Goal: Task Accomplishment & Management: Manage account settings

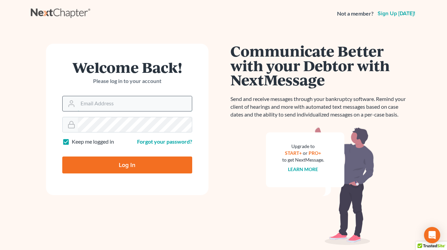
type input "[EMAIL_ADDRESS][DOMAIN_NAME]"
click at [121, 109] on input "[EMAIL_ADDRESS][DOMAIN_NAME]" at bounding box center [135, 103] width 114 height 15
click at [160, 36] on div "Welcome Back! Please log in to your account Email Address qa@nextchapterbk.com …" at bounding box center [224, 135] width 386 height 217
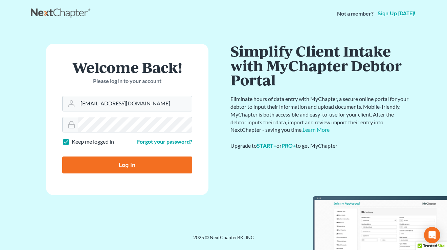
click at [125, 165] on input "Log In" at bounding box center [127, 164] width 130 height 17
type input "Thinking..."
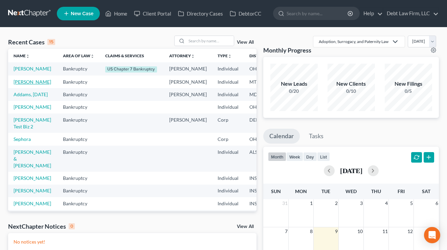
click at [27, 85] on link "[PERSON_NAME]" at bounding box center [33, 82] width 38 height 6
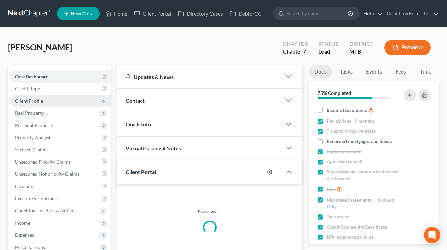
click at [46, 100] on span "Client Profile" at bounding box center [59, 101] width 101 height 12
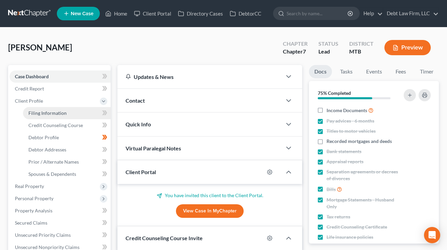
click at [50, 111] on span "Filing Information" at bounding box center [47, 113] width 38 height 6
select select "1"
select select "0"
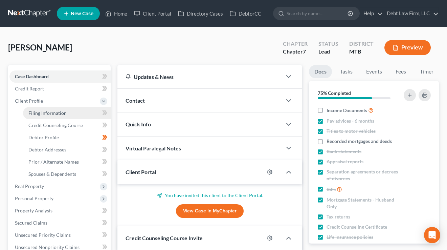
select select "27"
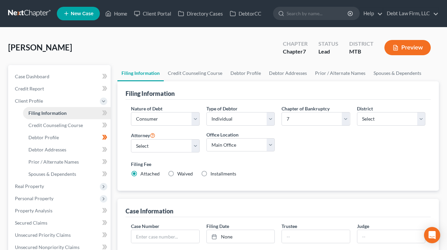
scroll to position [26, 0]
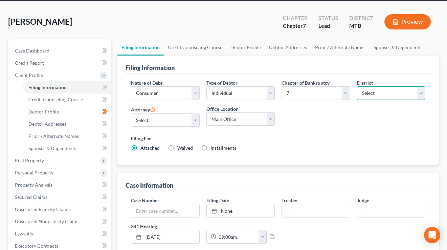
click at [386, 91] on select "Select Alabama - Middle Alabama - Northern Alabama - Southern Alaska Arizona Ar…" at bounding box center [391, 93] width 68 height 14
select select "18"
click at [357, 86] on select "Select Alabama - Middle Alabama - Northern Alabama - Southern Alaska Arizona Ar…" at bounding box center [391, 93] width 68 height 14
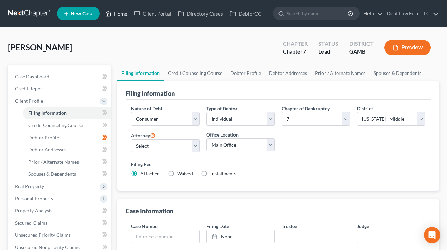
click at [121, 15] on link "Home" at bounding box center [116, 13] width 29 height 12
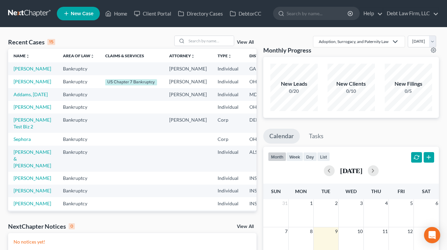
click at [84, 17] on link "New Case" at bounding box center [78, 14] width 43 height 14
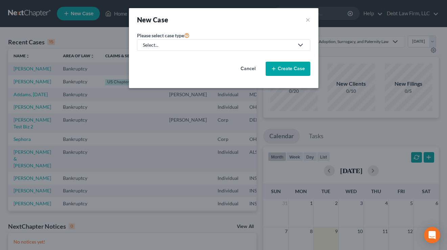
click at [176, 51] on div "Please select case type * Select... Cancel Create Case" at bounding box center [224, 56] width 180 height 50
click at [179, 48] on div "Select..." at bounding box center [218, 45] width 151 height 7
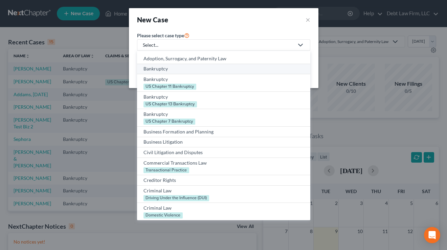
click at [170, 68] on div "Bankruptcy" at bounding box center [223, 68] width 160 height 7
select select "61"
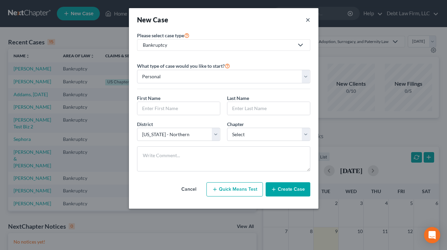
click at [307, 20] on button "×" at bounding box center [307, 19] width 5 height 9
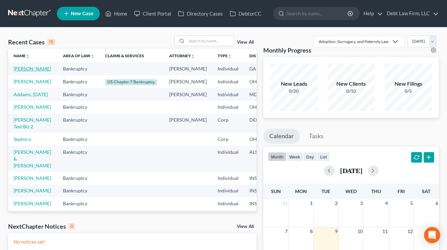
click at [23, 71] on link "Appleseed, Johnny" at bounding box center [33, 69] width 38 height 6
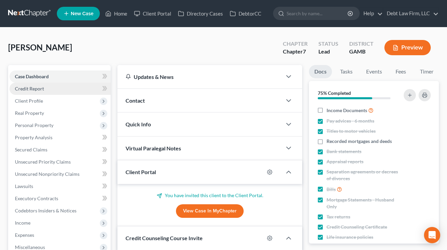
click at [30, 90] on span "Credit Report" at bounding box center [29, 89] width 29 height 6
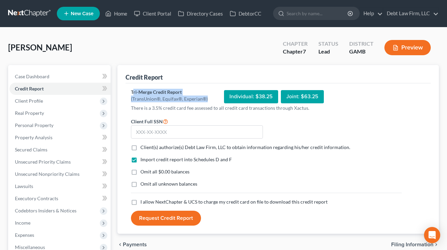
drag, startPoint x: 209, startPoint y: 98, endPoint x: 133, endPoint y: 91, distance: 76.1
click at [133, 91] on div "Tri-Merge Credit Report (TransUnion®, Equifax®, Experian®) Individual: $38.25 J…" at bounding box center [266, 97] width 271 height 16
click at [185, 99] on div "(TransUnion®, Equifax®, Experian®)" at bounding box center [169, 98] width 77 height 7
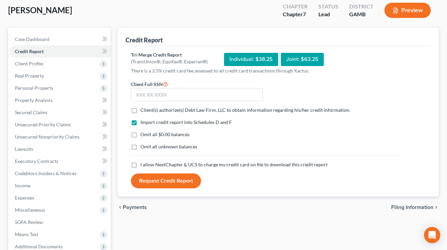
scroll to position [48, 0]
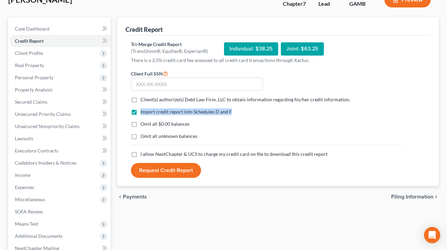
drag, startPoint x: 236, startPoint y: 115, endPoint x: 139, endPoint y: 110, distance: 96.9
click at [139, 110] on div "Import credit report into Schedules D and F Omit all $0.00 balances Omit all un…" at bounding box center [266, 129] width 277 height 42
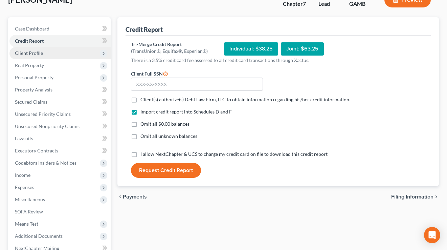
click at [39, 53] on span "Client Profile" at bounding box center [29, 53] width 28 height 6
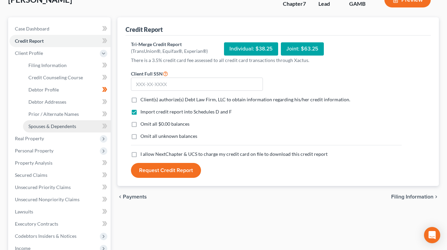
scroll to position [86, 0]
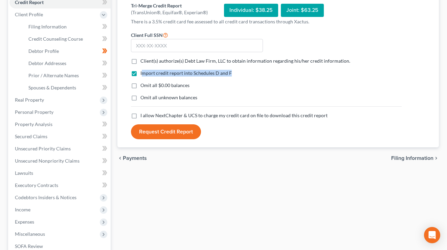
drag, startPoint x: 234, startPoint y: 74, endPoint x: 142, endPoint y: 74, distance: 92.3
click at [142, 74] on div "Import credit report into Schedules D and F" at bounding box center [266, 73] width 271 height 7
click at [243, 80] on div "Import credit report into Schedules D and F Omit all $0.00 balances Omit all un…" at bounding box center [266, 91] width 277 height 42
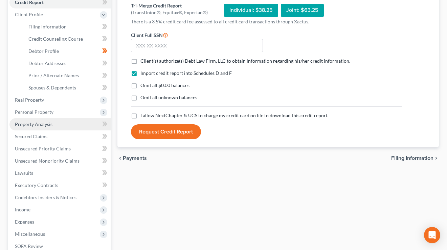
click at [38, 129] on link "Property Analysis" at bounding box center [59, 124] width 101 height 12
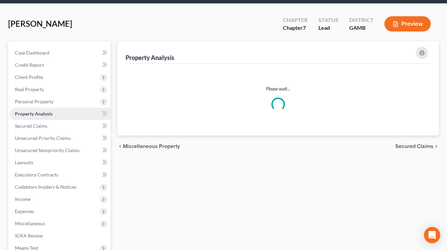
scroll to position [28, 0]
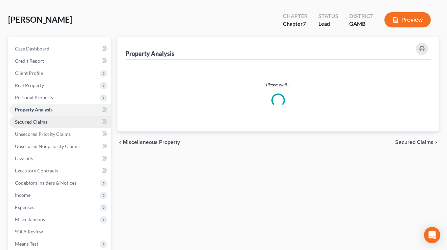
click at [39, 119] on span "Secured Claims" at bounding box center [31, 122] width 32 height 6
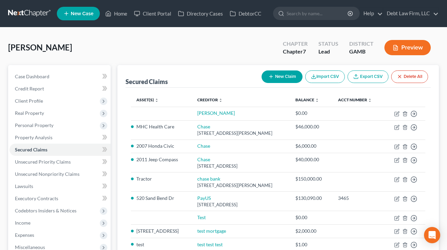
click at [277, 78] on button "New Claim" at bounding box center [281, 76] width 41 height 13
select select "0"
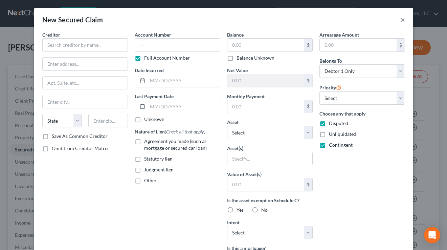
click at [401, 21] on button "×" at bounding box center [402, 20] width 5 height 8
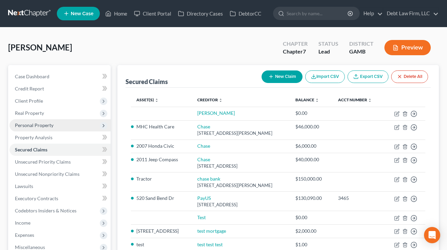
scroll to position [45, 0]
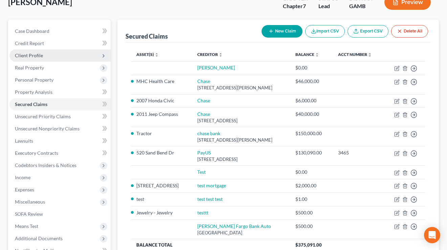
click at [46, 55] on span "Client Profile" at bounding box center [59, 55] width 101 height 12
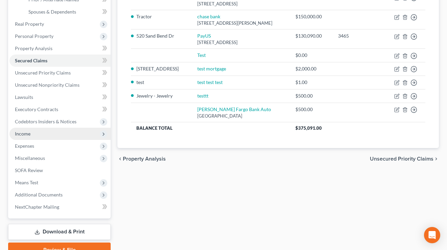
scroll to position [179, 0]
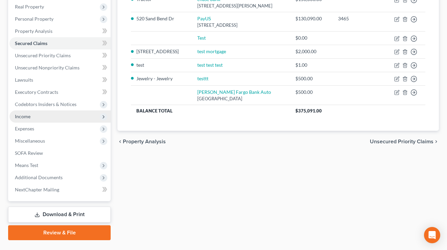
click at [39, 114] on span "Income" at bounding box center [59, 116] width 101 height 12
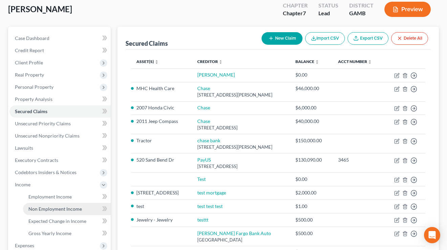
scroll to position [63, 0]
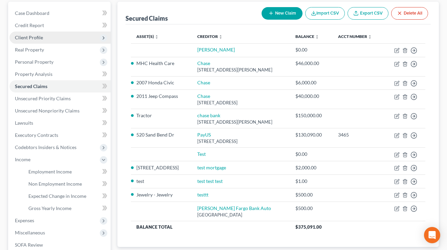
click at [34, 35] on span "Client Profile" at bounding box center [29, 37] width 28 height 6
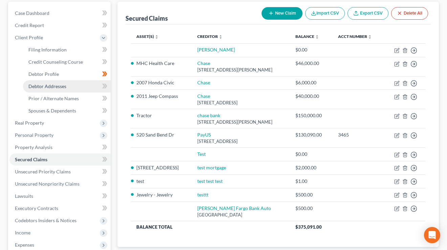
click at [52, 83] on span "Debtor Addresses" at bounding box center [47, 86] width 38 height 6
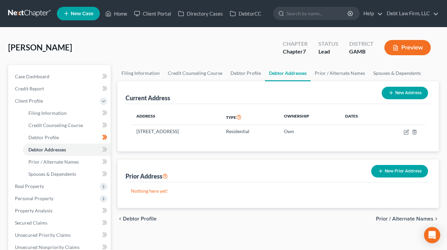
click at [412, 92] on button "New Address" at bounding box center [405, 93] width 46 height 13
select select "0"
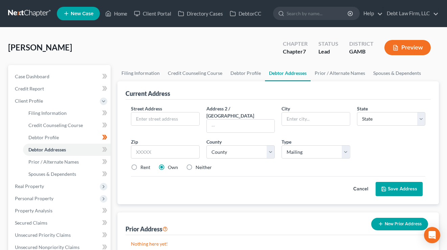
scroll to position [41, 0]
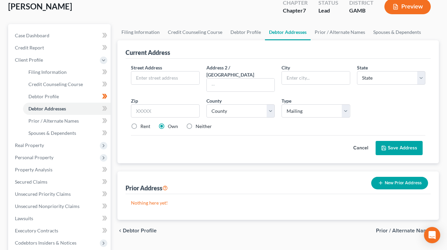
click at [361, 141] on button "Cancel" at bounding box center [361, 148] width 30 height 14
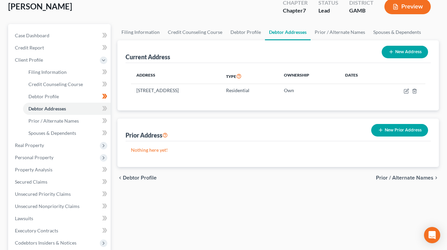
drag, startPoint x: 239, startPoint y: 92, endPoint x: 183, endPoint y: 99, distance: 57.2
click at [183, 102] on div "Address Type Ownership Dates 520 Sand Bend Dr, Baltimore, MT 21210 Residential …" at bounding box center [277, 86] width 305 height 47
click at [212, 99] on div "Address Type Ownership Dates 520 Sand Bend Dr, Baltimore, MT 21210 Residential …" at bounding box center [277, 86] width 305 height 47
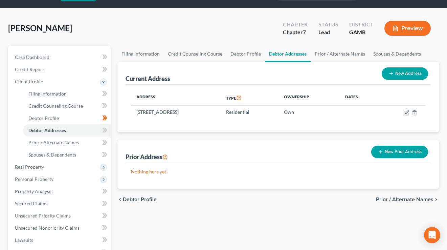
scroll to position [15, 0]
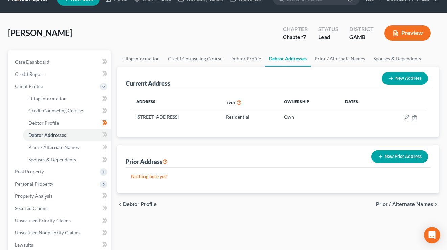
click at [401, 33] on button "Preview" at bounding box center [407, 32] width 46 height 15
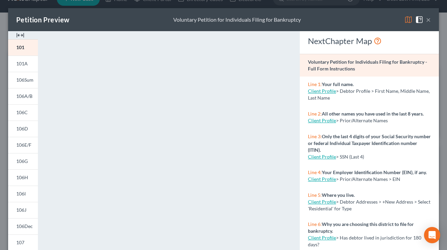
click at [428, 21] on button "×" at bounding box center [428, 20] width 5 height 8
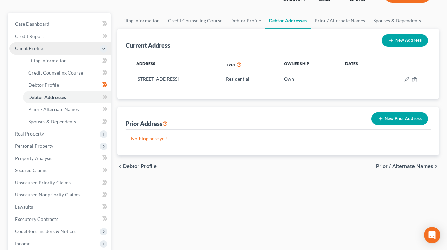
scroll to position [53, 0]
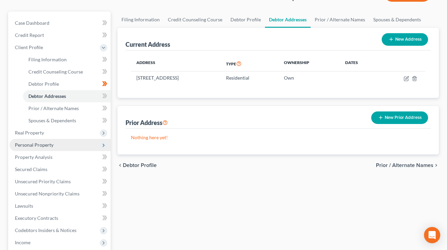
click at [38, 143] on span "Personal Property" at bounding box center [34, 145] width 39 height 6
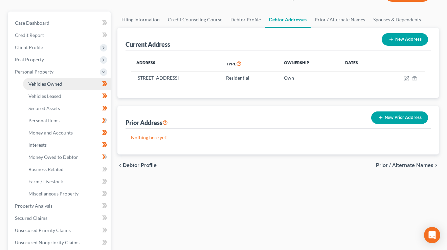
click at [42, 86] on span "Vehicles Owned" at bounding box center [45, 84] width 34 height 6
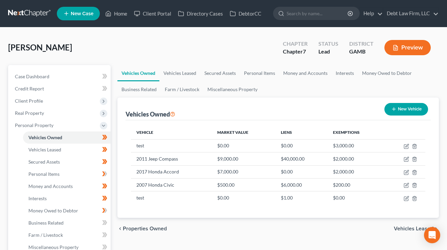
click at [410, 48] on button "Preview" at bounding box center [407, 47] width 46 height 15
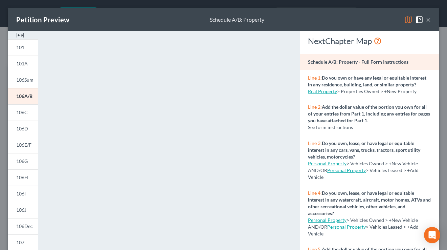
click at [429, 20] on button "×" at bounding box center [428, 20] width 5 height 8
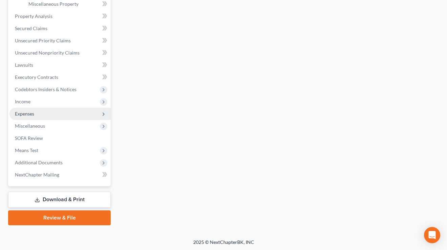
scroll to position [243, 0]
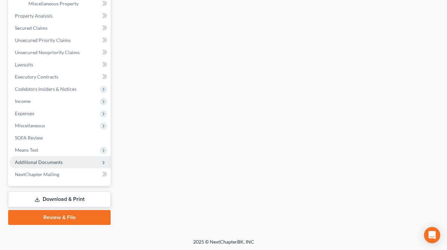
click at [47, 159] on span "Additional Documents" at bounding box center [39, 162] width 48 height 6
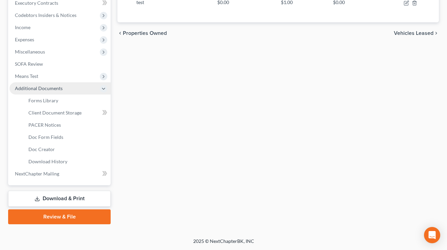
scroll to position [194, 0]
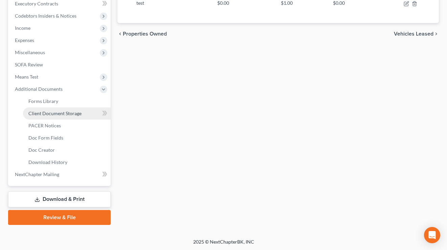
click at [56, 114] on span "Client Document Storage" at bounding box center [54, 113] width 53 height 6
select select "6"
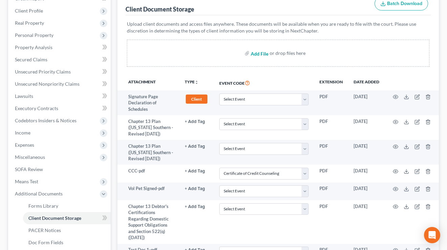
scroll to position [121, 0]
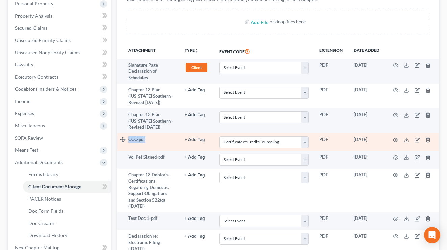
drag, startPoint x: 161, startPoint y: 138, endPoint x: 127, endPoint y: 138, distance: 33.8
click at [127, 138] on tr "CCC-pdf + Add Tag Select an option or create one 341 Hearing Agreement Certific…" at bounding box center [277, 142] width 321 height 18
click at [165, 141] on td "CCC-pdf" at bounding box center [153, 142] width 51 height 18
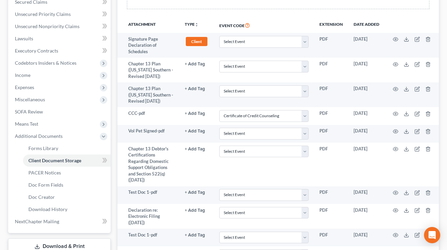
scroll to position [181, 0]
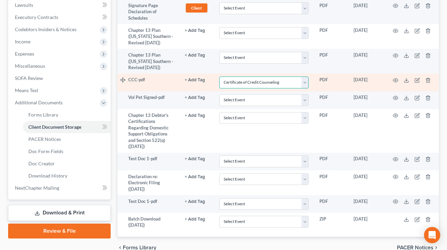
click at [263, 78] on select "Select Event 20 Largest Unsecured Creditors Amended Petition Attachment to Volu…" at bounding box center [263, 82] width 89 height 12
click at [219, 76] on select "Select Event 20 Largest Unsecured Creditors Amended Petition Attachment to Volu…" at bounding box center [263, 82] width 89 height 12
drag, startPoint x: 151, startPoint y: 79, endPoint x: 128, endPoint y: 79, distance: 22.7
click at [128, 79] on td "CCC-pdf" at bounding box center [153, 82] width 51 height 18
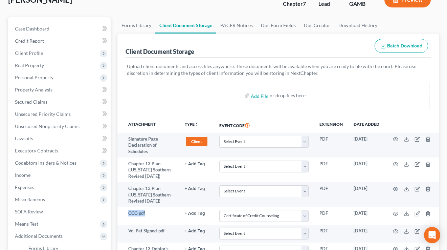
scroll to position [0, 0]
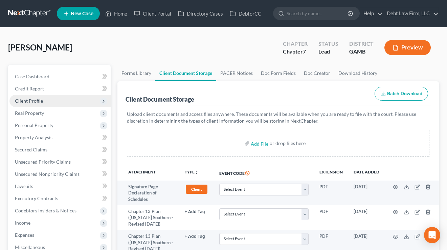
click at [38, 100] on span "Client Profile" at bounding box center [29, 101] width 28 height 6
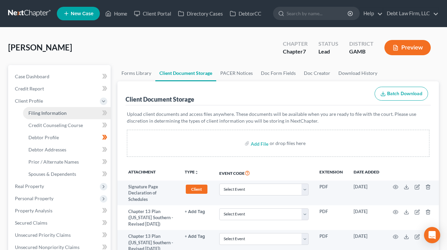
click at [44, 111] on span "Filing Information" at bounding box center [47, 113] width 38 height 6
select select "1"
select select "0"
select select "18"
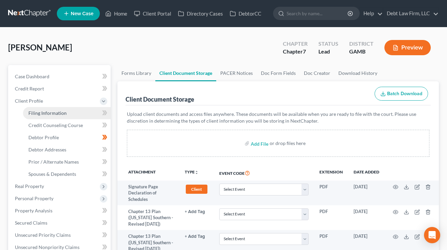
select select "8"
select select "0"
select select "27"
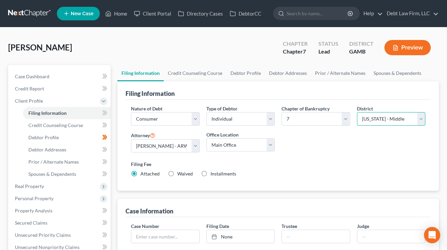
click at [389, 112] on select "Select Alabama - Middle Alabama - Northern Alabama - Southern Alaska Arizona Ar…" at bounding box center [391, 119] width 68 height 14
select select "19"
click at [357, 112] on select "Select Alabama - Middle Alabama - Northern Alabama - Southern Alaska Arizona Ar…" at bounding box center [391, 119] width 68 height 14
click at [121, 14] on link "Home" at bounding box center [116, 13] width 29 height 12
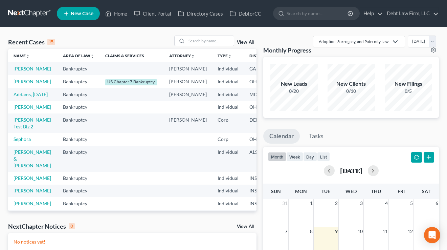
click at [21, 71] on link "Appleseed, Johnny" at bounding box center [33, 69] width 38 height 6
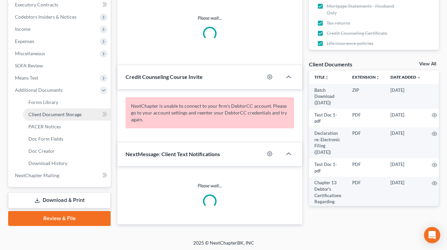
click at [51, 117] on link "Client Document Storage" at bounding box center [67, 114] width 88 height 12
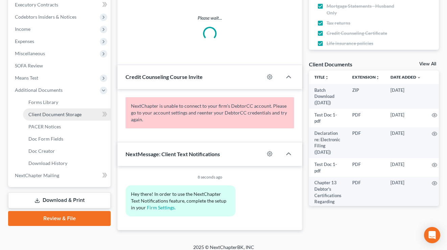
click at [62, 112] on span "Client Document Storage" at bounding box center [54, 114] width 53 height 6
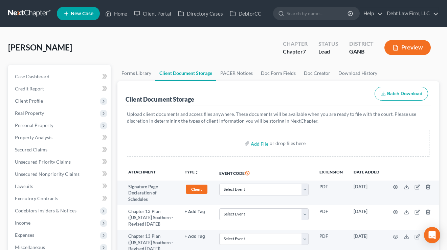
scroll to position [94, 0]
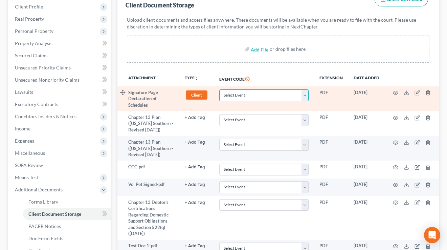
click at [253, 97] on select "Select Event 01 - Chapter 13 Plan - Initial Plan 02-Application to Pay Filing F…" at bounding box center [263, 95] width 89 height 12
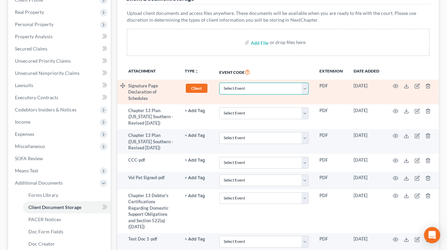
scroll to position [99, 0]
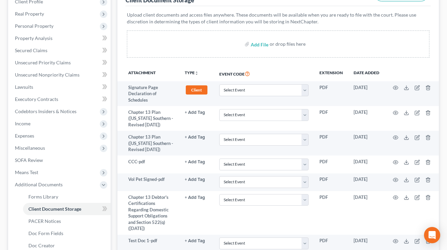
drag, startPoint x: 258, startPoint y: 73, endPoint x: 223, endPoint y: 74, distance: 34.8
click at [221, 74] on th "Event Code" at bounding box center [264, 74] width 100 height 16
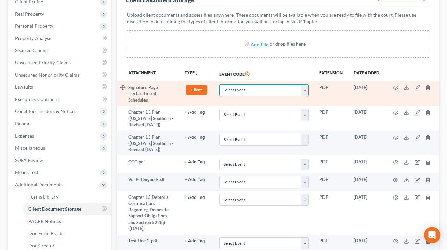
click at [250, 90] on select "Select Event 01 - Chapter 13 Plan - Initial Plan 02-Application to Pay Filing F…" at bounding box center [263, 90] width 89 height 12
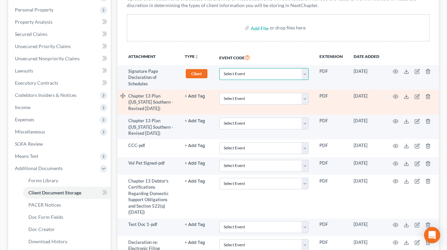
scroll to position [116, 0]
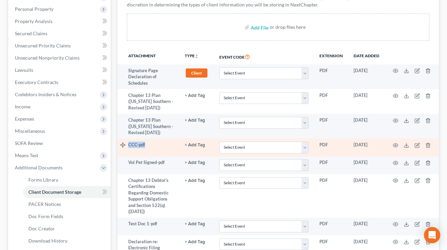
drag, startPoint x: 156, startPoint y: 146, endPoint x: 128, endPoint y: 142, distance: 28.3
click at [128, 142] on tr "CCC-pdf + Add Tag Select an option or create one 341 Hearing Agreement Certific…" at bounding box center [277, 147] width 321 height 18
click at [255, 143] on select "Select Event 01 - Chapter 13 Plan - Initial Plan 02-Application to Pay Filing F…" at bounding box center [263, 147] width 89 height 12
select select "7"
click at [219, 141] on select "Select Event 01 - Chapter 13 Plan - Initial Plan 02-Application to Pay Filing F…" at bounding box center [263, 147] width 89 height 12
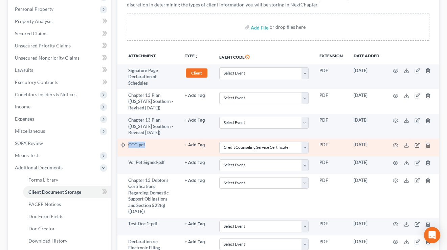
click at [152, 146] on td "CCC-pdf" at bounding box center [153, 147] width 51 height 18
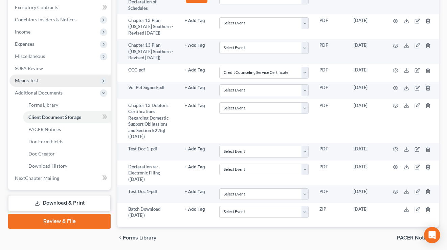
scroll to position [214, 0]
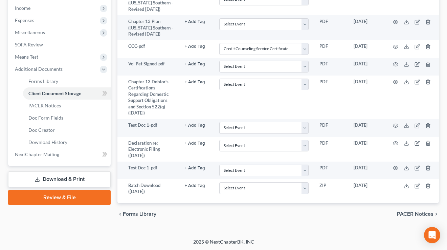
click at [52, 194] on link "Review & File" at bounding box center [59, 197] width 102 height 15
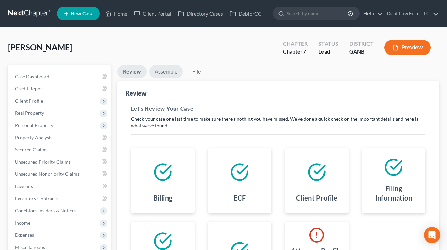
click at [166, 71] on link "Assemble" at bounding box center [165, 71] width 33 height 13
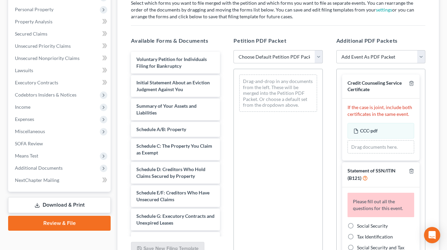
scroll to position [147, 0]
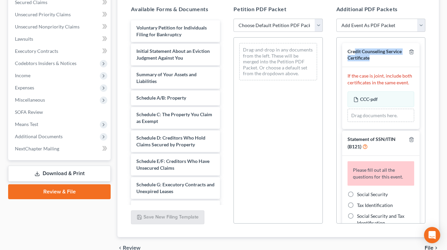
drag, startPoint x: 388, startPoint y: 57, endPoint x: 354, endPoint y: 54, distance: 34.4
click at [354, 54] on div "Credit Counseling Service Certificate" at bounding box center [376, 54] width 59 height 13
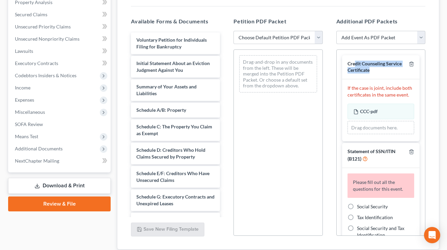
scroll to position [129, 0]
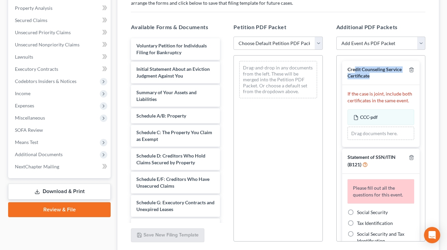
click at [383, 80] on div "Credit Counseling Service Certificate" at bounding box center [380, 73] width 77 height 24
click at [374, 70] on span "Credit Counseling Service Certificate" at bounding box center [374, 72] width 54 height 12
drag, startPoint x: 374, startPoint y: 75, endPoint x: 349, endPoint y: 68, distance: 26.1
click at [349, 68] on div "Credit Counseling Service Certificate" at bounding box center [376, 72] width 59 height 13
drag, startPoint x: 402, startPoint y: 28, endPoint x: 333, endPoint y: 29, distance: 69.7
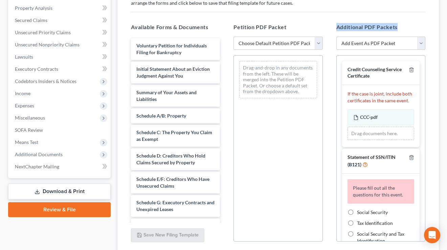
click at [333, 29] on div "Additional PDF Packets Add Event As PDF Packet 02-Application to Pay Filing Fee…" at bounding box center [380, 132] width 102 height 229
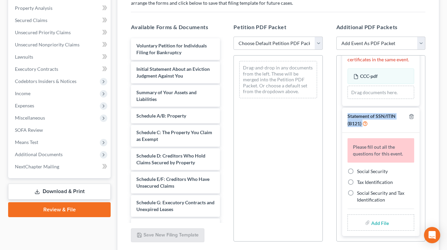
drag, startPoint x: 384, startPoint y: 124, endPoint x: 342, endPoint y: 117, distance: 42.3
click at [342, 117] on div "Statement of SSN/ITIN (B121)" at bounding box center [380, 120] width 77 height 25
click at [391, 131] on div "Statement of SSN/ITIN (B121)" at bounding box center [380, 120] width 77 height 25
click at [63, 190] on link "Download & Print" at bounding box center [59, 191] width 102 height 16
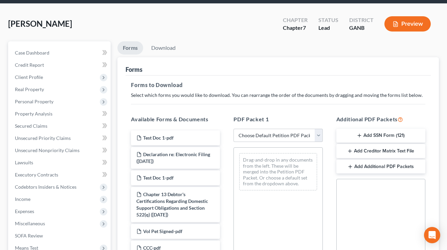
scroll to position [60, 0]
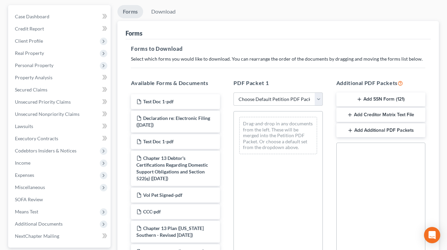
click at [377, 98] on button "Add SSN Form (121)" at bounding box center [380, 99] width 89 height 14
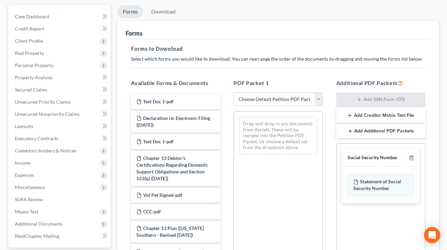
scroll to position [138, 0]
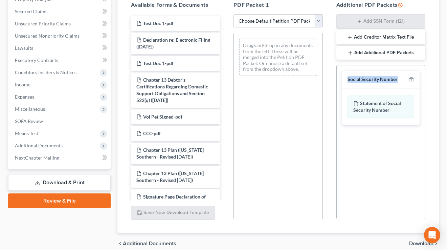
drag, startPoint x: 401, startPoint y: 78, endPoint x: 346, endPoint y: 82, distance: 55.6
click at [346, 82] on div "Social Security Number" at bounding box center [380, 80] width 77 height 18
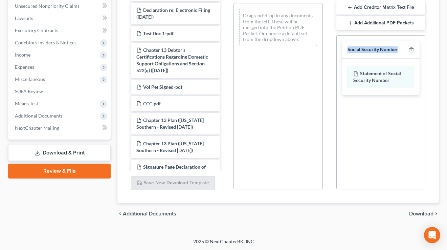
click at [432, 213] on span "Download" at bounding box center [421, 213] width 24 height 5
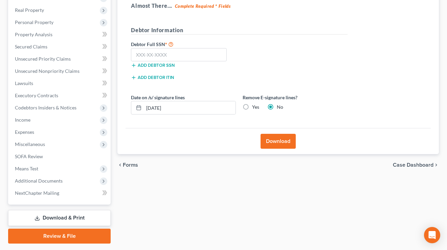
scroll to position [93, 0]
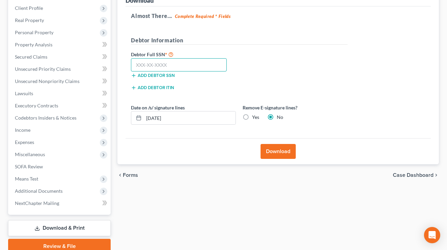
click at [168, 62] on input "text" at bounding box center [179, 65] width 96 height 14
type input "111-11-1111"
click at [277, 148] on button "Download" at bounding box center [277, 151] width 35 height 15
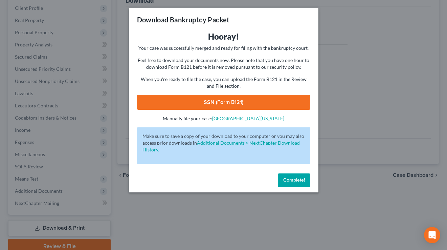
click at [224, 101] on link "SSN (Form B121)" at bounding box center [223, 102] width 173 height 15
click at [290, 180] on span "Complete!" at bounding box center [294, 180] width 22 height 6
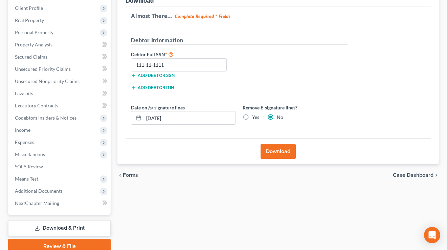
scroll to position [121, 0]
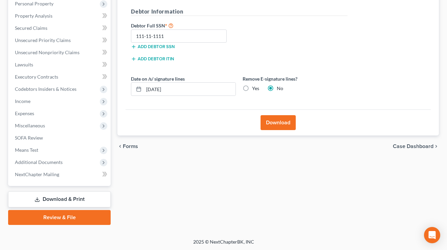
click at [51, 212] on link "Review & File" at bounding box center [59, 217] width 102 height 15
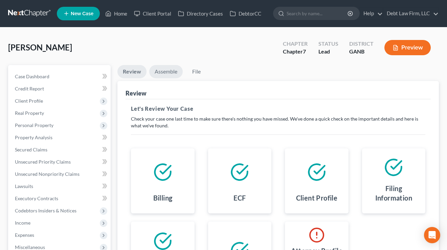
click at [171, 72] on link "Assemble" at bounding box center [165, 71] width 33 height 13
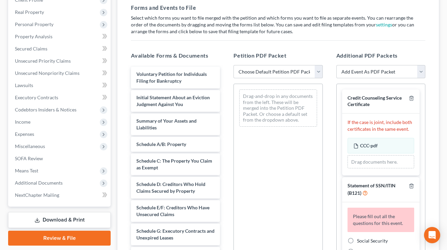
scroll to position [121, 0]
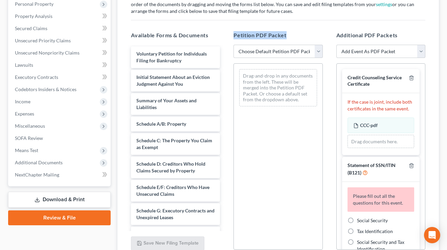
drag, startPoint x: 293, startPoint y: 35, endPoint x: 229, endPoint y: 36, distance: 64.3
click at [229, 36] on div "Petition PDF Packet Choose Default Petition PDF Packet Complete Bankruptcy Peti…" at bounding box center [278, 140] width 102 height 229
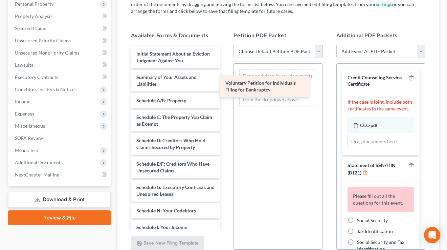
drag, startPoint x: 169, startPoint y: 56, endPoint x: 257, endPoint y: 85, distance: 92.7
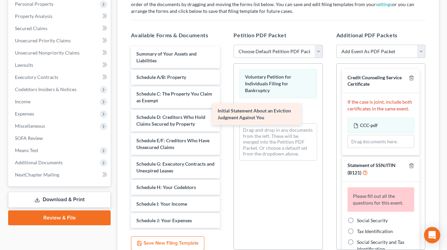
drag, startPoint x: 161, startPoint y: 52, endPoint x: 245, endPoint y: 108, distance: 100.2
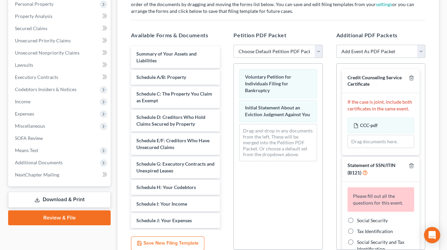
click at [279, 47] on select "Choose Default Petition PDF Packet Complete Bankruptcy Petition (all forms and …" at bounding box center [277, 52] width 89 height 14
click at [233, 45] on select "Choose Default Petition PDF Packet Complete Bankruptcy Petition (all forms and …" at bounding box center [277, 52] width 89 height 14
click at [278, 54] on select "Choose Default Petition PDF Packet Complete Bankruptcy Petition (all forms and …" at bounding box center [277, 52] width 89 height 14
select select "0"
click at [233, 45] on select "Choose Default Petition PDF Packet Complete Bankruptcy Petition (all forms and …" at bounding box center [277, 52] width 89 height 14
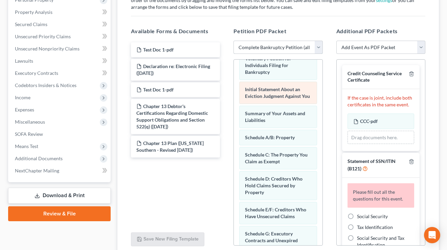
scroll to position [0, 0]
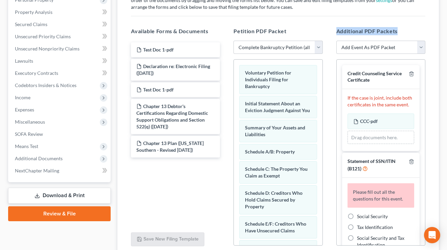
drag, startPoint x: 409, startPoint y: 30, endPoint x: 333, endPoint y: 32, distance: 75.8
click at [333, 32] on div "Additional PDF Packets Add Event As PDF Packet 02-Application to Pay Filing Fee…" at bounding box center [380, 136] width 102 height 229
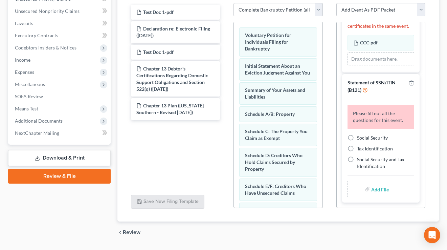
scroll to position [165, 0]
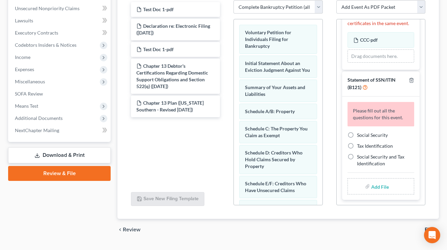
click at [357, 134] on label "Social Security" at bounding box center [372, 135] width 31 height 7
click at [360, 134] on input "Social Security" at bounding box center [362, 134] width 4 height 4
radio input "true"
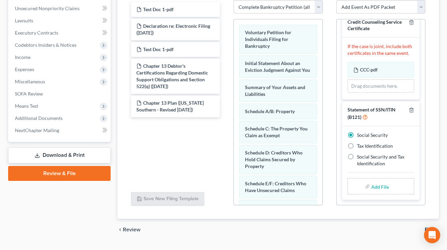
scroll to position [11, 0]
click at [380, 184] on input "file" at bounding box center [379, 186] width 16 height 12
type input "C:\fakepath\SSN Form 121.pdf"
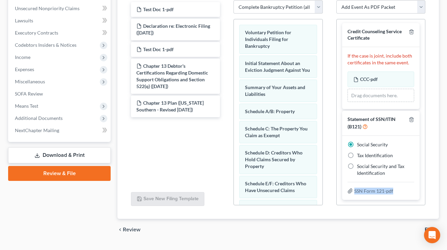
drag, startPoint x: 401, startPoint y: 192, endPoint x: 344, endPoint y: 188, distance: 56.6
click at [344, 188] on div "Social Security Tax Identification Social Security and Tax Identification SSN F…" at bounding box center [380, 168] width 77 height 64
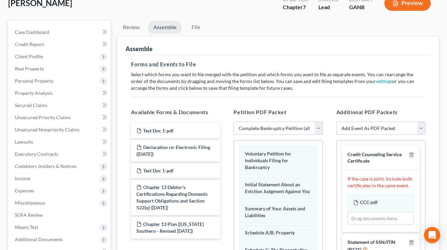
scroll to position [0, 0]
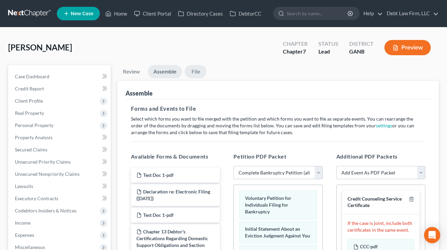
click at [194, 74] on link "File" at bounding box center [196, 71] width 22 height 13
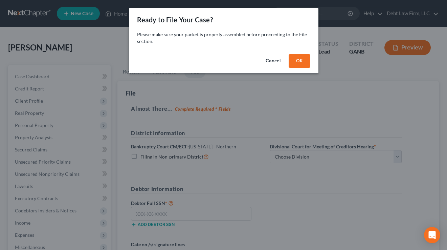
click at [295, 57] on button "OK" at bounding box center [300, 61] width 22 height 14
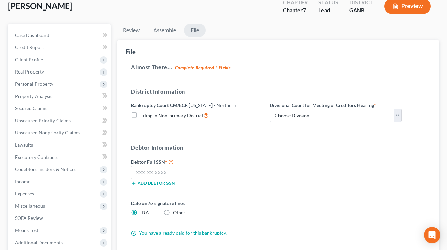
scroll to position [43, 0]
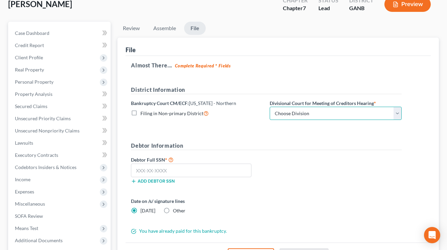
click at [319, 111] on select "Choose Division Atlanta Gainesville Newnan Rome" at bounding box center [336, 114] width 132 height 14
select select "0"
click at [270, 107] on select "Choose Division Atlanta Gainesville Newnan Rome" at bounding box center [336, 114] width 132 height 14
click at [163, 177] on div "Add debtor SSN" at bounding box center [197, 180] width 139 height 7
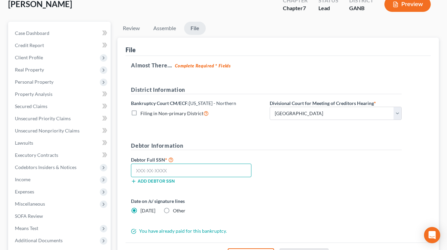
click at [160, 169] on input "text" at bounding box center [191, 170] width 120 height 14
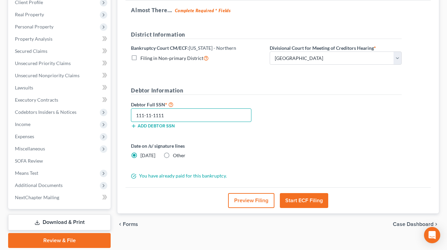
scroll to position [121, 0]
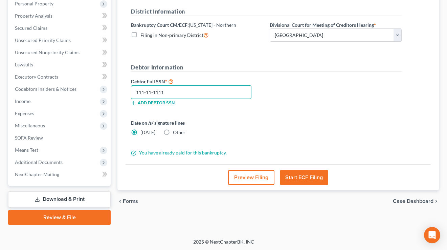
type input "111-11-1111"
click at [236, 175] on button "Preview Filing" at bounding box center [251, 177] width 46 height 15
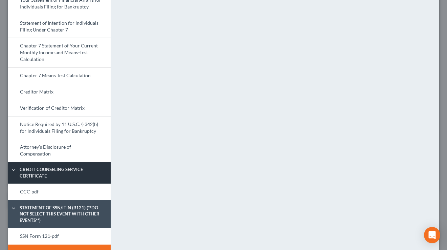
scroll to position [0, 0]
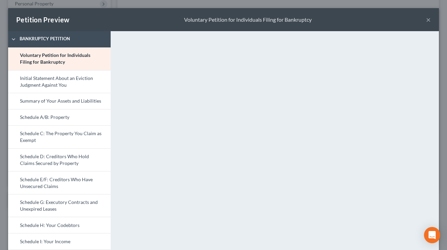
click at [428, 20] on button "×" at bounding box center [428, 20] width 5 height 8
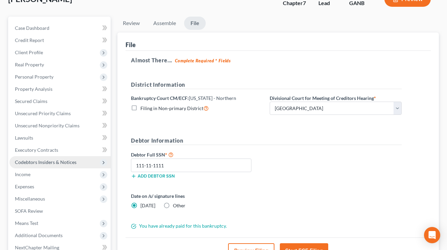
scroll to position [121, 0]
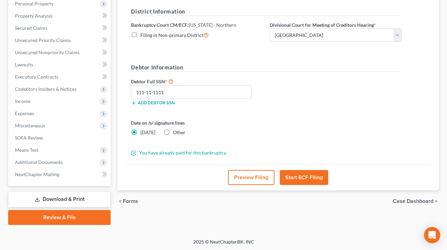
click at [58, 201] on link "Download & Print" at bounding box center [59, 199] width 102 height 16
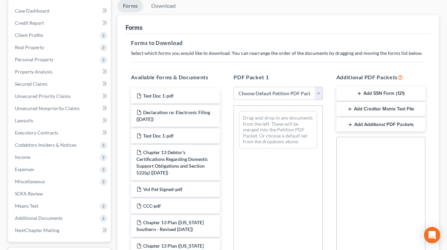
scroll to position [119, 0]
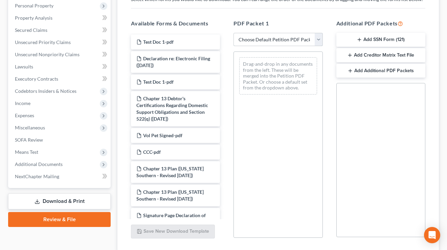
click at [276, 41] on select "Choose Default Petition PDF Packet Complete Bankruptcy Petition (all forms and …" at bounding box center [277, 40] width 89 height 14
select select "0"
click at [233, 33] on select "Choose Default Petition PDF Packet Complete Bankruptcy Petition (all forms and …" at bounding box center [277, 40] width 89 height 14
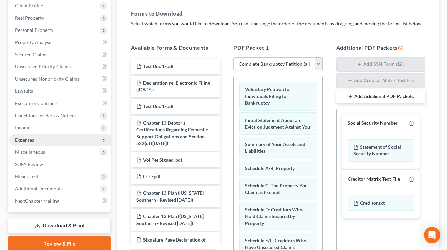
scroll to position [149, 0]
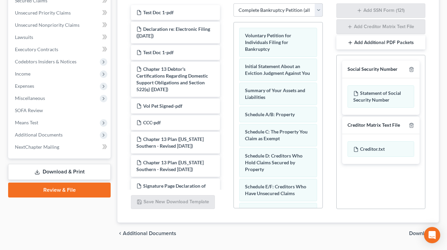
click at [72, 193] on link "Review & File" at bounding box center [59, 189] width 102 height 15
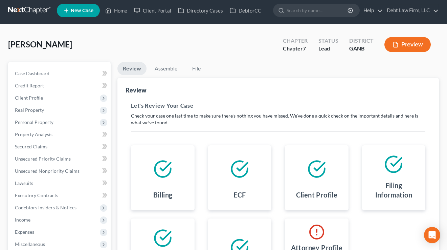
scroll to position [62, 0]
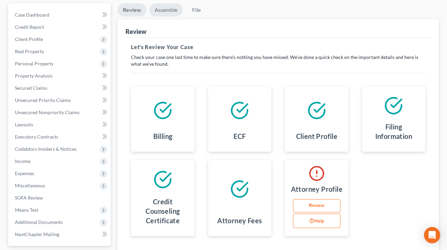
click at [166, 10] on link "Assemble" at bounding box center [165, 9] width 33 height 13
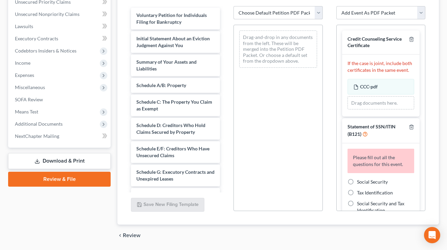
scroll to position [74, 0]
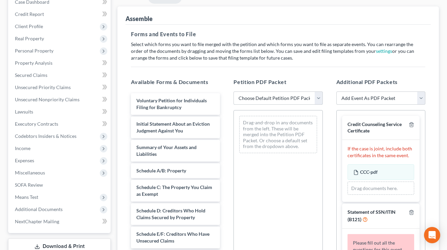
click at [290, 97] on select "Choose Default Petition PDF Packet Complete Bankruptcy Petition (all forms and …" at bounding box center [277, 98] width 89 height 14
select select "0"
click at [233, 91] on select "Choose Default Petition PDF Packet Complete Bankruptcy Petition (all forms and …" at bounding box center [277, 98] width 89 height 14
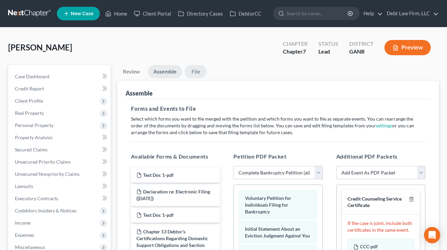
click at [195, 65] on link "File" at bounding box center [196, 71] width 22 height 13
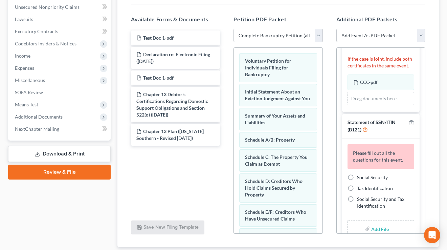
scroll to position [41, 0]
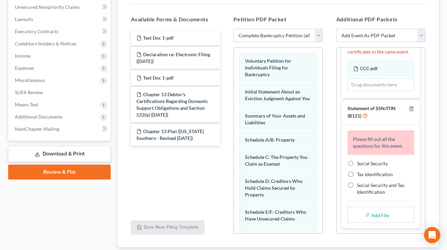
click at [357, 163] on label "Social Security" at bounding box center [372, 163] width 31 height 7
click at [360, 163] on input "Social Security" at bounding box center [362, 162] width 4 height 4
radio input "true"
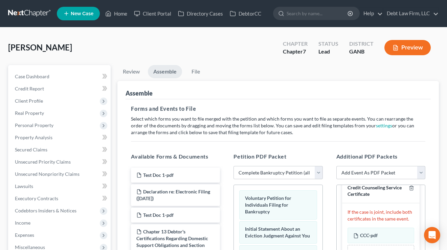
scroll to position [11, 0]
click at [195, 72] on link "File" at bounding box center [196, 71] width 22 height 13
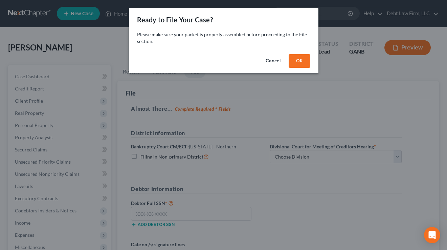
click at [304, 59] on button "OK" at bounding box center [300, 61] width 22 height 14
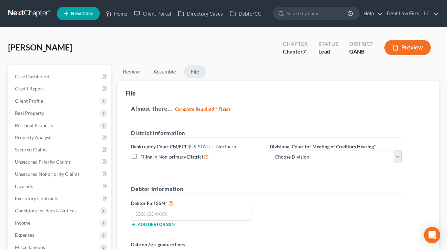
scroll to position [97, 0]
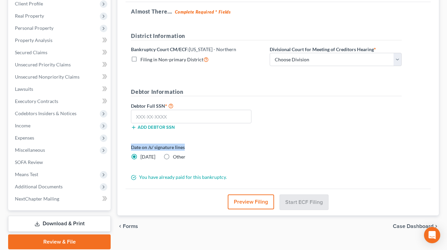
drag, startPoint x: 187, startPoint y: 146, endPoint x: 126, endPoint y: 146, distance: 60.2
click at [126, 146] on div "Almost There... Complete Required * Fields District Information Bankruptcy Cour…" at bounding box center [277, 95] width 305 height 187
click at [254, 141] on form "District Information Bankruptcy Court CM/ECF: Georgia - Northern Filing in Non-…" at bounding box center [266, 106] width 271 height 149
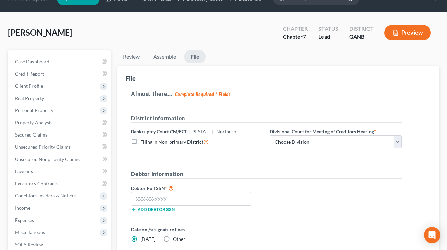
scroll to position [1, 0]
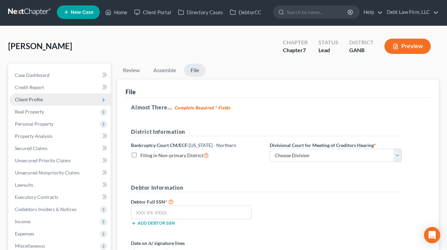
click at [40, 102] on span "Client Profile" at bounding box center [59, 99] width 101 height 12
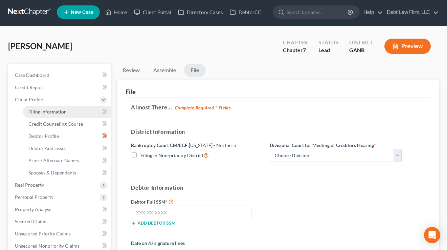
click at [52, 114] on span "Filing Information" at bounding box center [47, 112] width 38 height 6
select select "1"
select select "0"
select select "19"
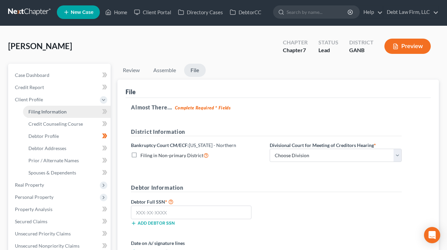
select select "8"
select select "0"
select select "27"
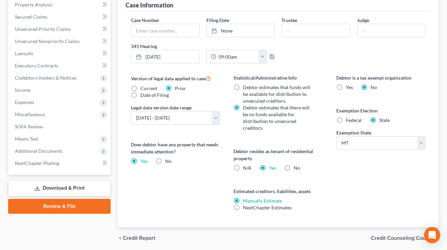
scroll to position [206, 0]
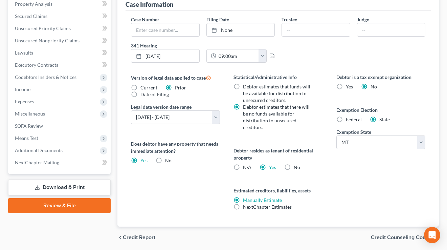
click at [346, 120] on label "Federal" at bounding box center [354, 119] width 16 height 7
click at [348, 120] on input "Federal" at bounding box center [350, 118] width 4 height 4
radio input "true"
click at [379, 119] on label "State" at bounding box center [384, 119] width 10 height 7
click at [382, 119] on input "State" at bounding box center [384, 118] width 4 height 4
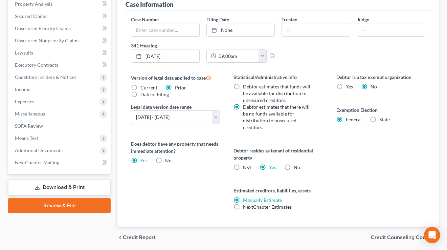
radio input "true"
radio input "false"
select select "27"
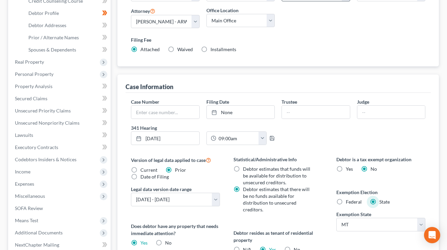
scroll to position [230, 0]
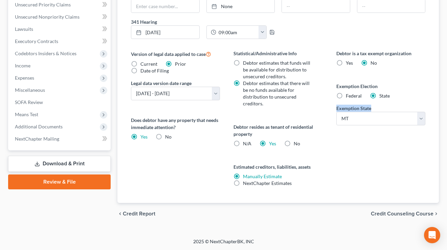
drag, startPoint x: 377, startPoint y: 108, endPoint x: 337, endPoint y: 106, distance: 41.0
click at [337, 106] on div "Exemption State State AL AK AR AZ CA CO CT DE DC FL GA GU HI ID IL IN IA KS KY …" at bounding box center [380, 115] width 89 height 21
click at [337, 106] on label "Exemption State" at bounding box center [353, 108] width 35 height 7
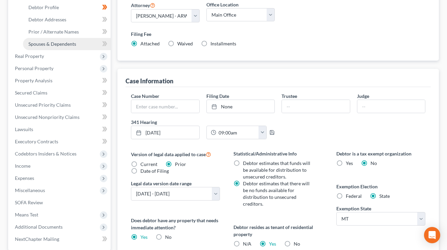
scroll to position [110, 0]
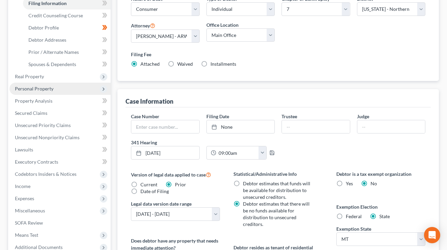
click at [52, 88] on span "Personal Property" at bounding box center [34, 89] width 39 height 6
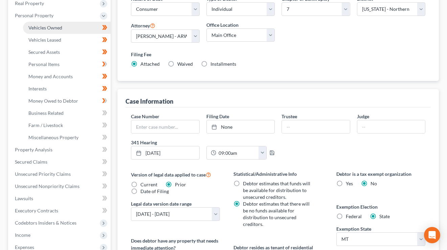
click at [53, 25] on span "Vehicles Owned" at bounding box center [45, 28] width 34 height 6
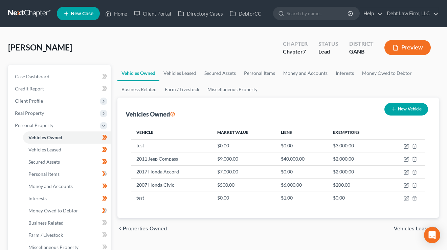
click at [408, 112] on button "New Vehicle" at bounding box center [406, 109] width 44 height 13
select select "0"
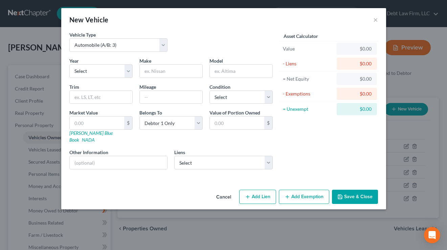
click at [299, 189] on button "Add Exemption" at bounding box center [304, 196] width 50 height 14
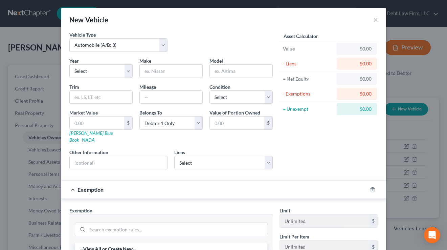
scroll to position [142, 0]
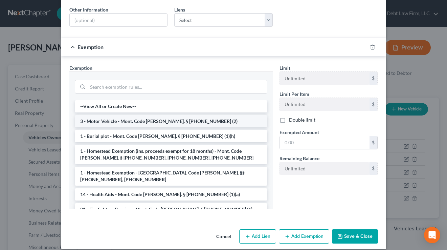
click at [113, 116] on li "3 - Motor Vehicle - Mont. Code Ann. § 25-13-609 (2)" at bounding box center [171, 121] width 192 height 12
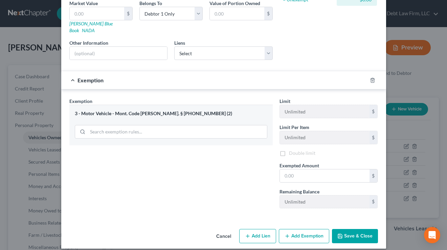
scroll to position [110, 0]
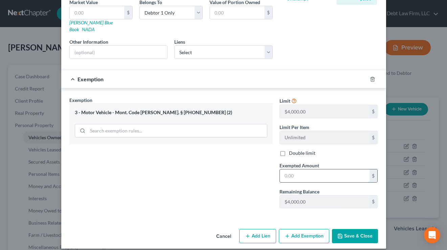
click at [329, 169] on input "text" at bounding box center [325, 175] width 90 height 13
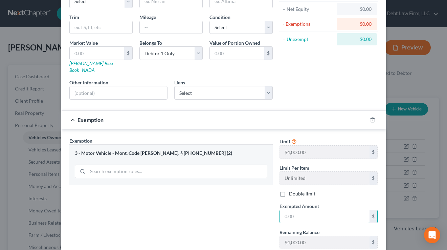
scroll to position [0, 0]
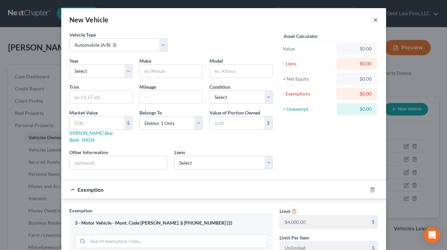
click at [375, 20] on button "×" at bounding box center [375, 20] width 5 height 8
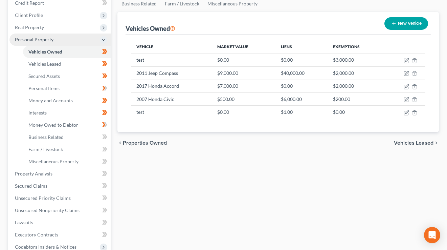
scroll to position [4, 0]
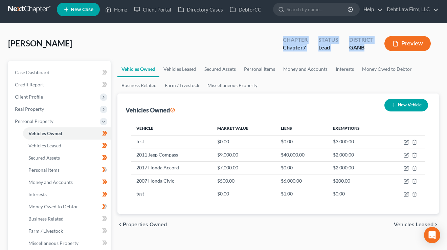
drag, startPoint x: 373, startPoint y: 44, endPoint x: 279, endPoint y: 32, distance: 95.1
click at [279, 32] on div "Chapter Chapter 7 Status Lead District GANB Preview" at bounding box center [357, 43] width 164 height 24
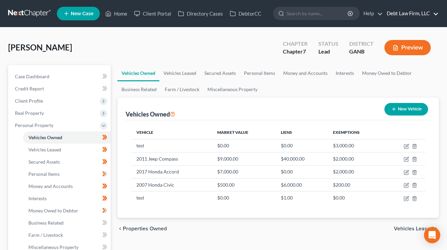
click at [410, 14] on link "Debt Law Firm, LLC" at bounding box center [410, 13] width 55 height 12
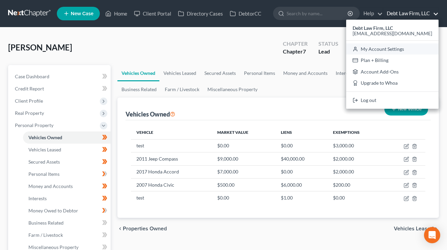
click at [400, 48] on link "My Account Settings" at bounding box center [392, 48] width 92 height 11
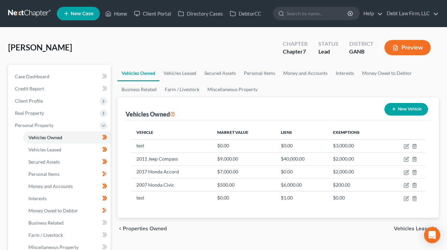
select select "61"
select select "24"
select select "36"
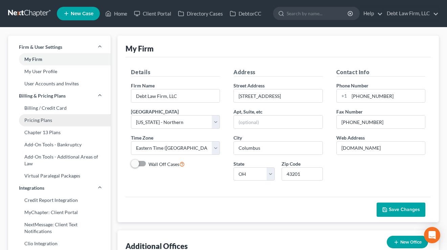
click at [33, 121] on link "Pricing Plans" at bounding box center [59, 120] width 102 height 12
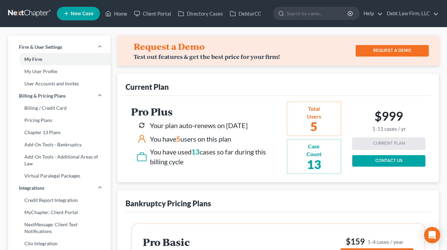
scroll to position [167, 0]
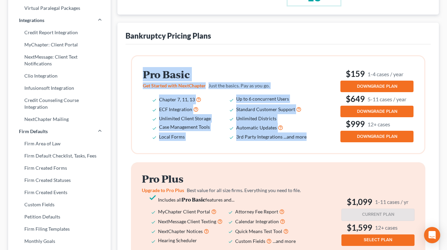
drag, startPoint x: 315, startPoint y: 135, endPoint x: 142, endPoint y: 76, distance: 182.4
click at [143, 76] on div "Pro Basic Get Started with NextChapter Just the basics. Pay as you go. Chapter …" at bounding box center [231, 105] width 176 height 72
click at [145, 116] on ul "Chapter 7, 11, 13 Up to 6 concurrent Users ECF Integration Standard Customer Su…" at bounding box center [229, 117] width 173 height 46
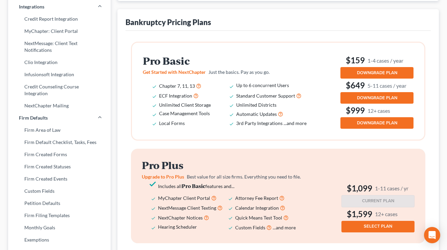
scroll to position [191, 0]
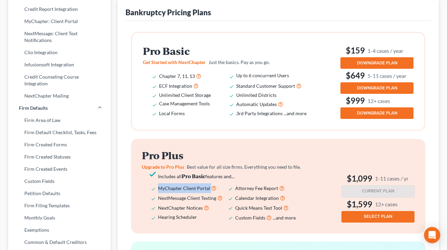
drag, startPoint x: 220, startPoint y: 187, endPoint x: 148, endPoint y: 185, distance: 71.7
click at [148, 185] on ul "Includes all Pro Basic features and... MyChapter Client Portal Attorney Fee Rep…" at bounding box center [228, 196] width 173 height 50
click at [200, 193] on li "NextMessage Client Texting" at bounding box center [196, 198] width 77 height 10
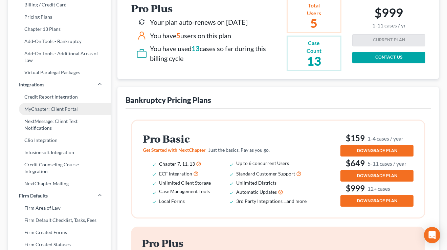
scroll to position [90, 0]
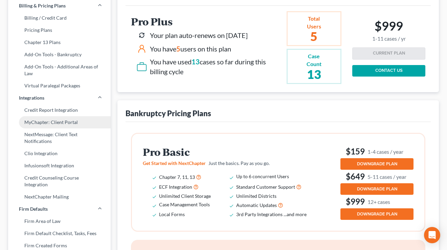
click at [45, 56] on link "Add-On Tools - Bankruptcy" at bounding box center [59, 54] width 102 height 12
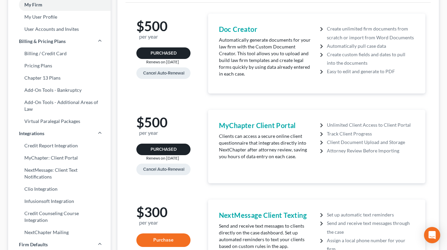
scroll to position [58, 0]
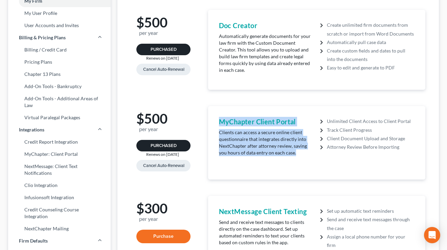
drag, startPoint x: 299, startPoint y: 147, endPoint x: 205, endPoint y: 98, distance: 105.9
click at [205, 98] on div "$500 per year Purchased Renews on 11/05/2021 Cancel Auto-Renewal Doc Creator Au…" at bounding box center [278, 245] width 294 height 470
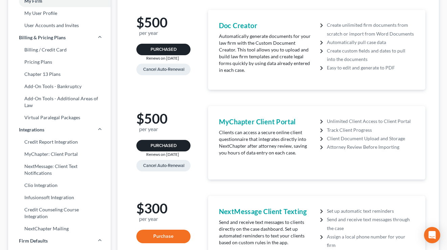
scroll to position [0, 0]
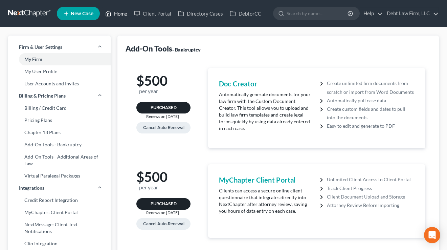
click at [118, 15] on link "Home" at bounding box center [116, 13] width 29 height 12
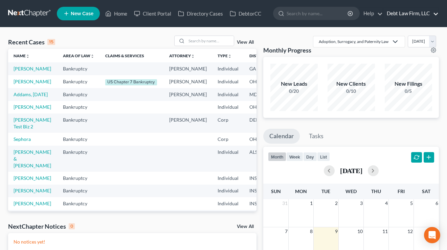
click at [407, 14] on link "Debt Law Firm, LLC" at bounding box center [410, 13] width 55 height 12
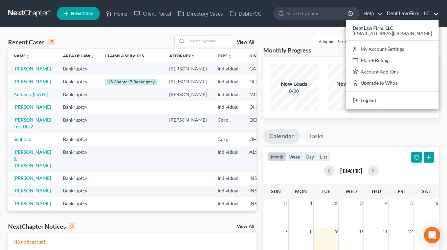
click at [123, 36] on div "Recent Cases 15 View All" at bounding box center [132, 42] width 248 height 13
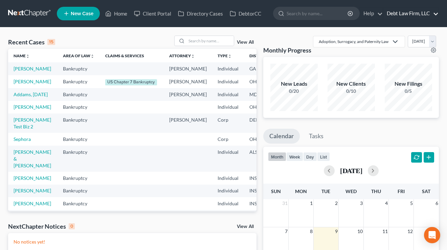
click at [413, 13] on link "Debt Law Firm, LLC" at bounding box center [410, 13] width 55 height 12
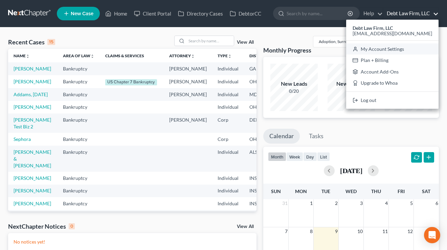
click at [406, 50] on link "My Account Settings" at bounding box center [392, 48] width 92 height 11
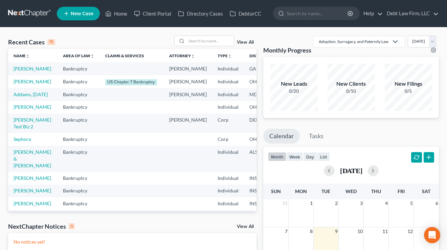
select select "61"
select select "24"
select select "36"
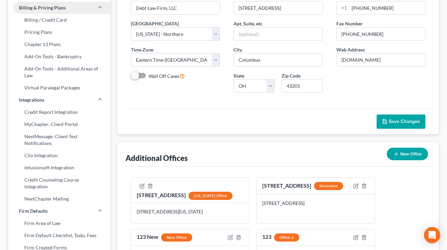
scroll to position [103, 0]
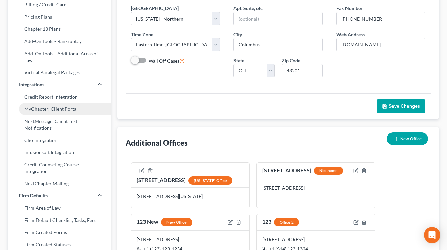
click at [51, 109] on link "MyChapter: Client Portal" at bounding box center [59, 109] width 102 height 12
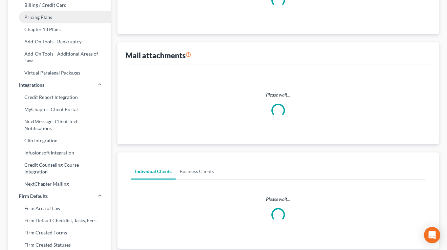
scroll to position [9, 0]
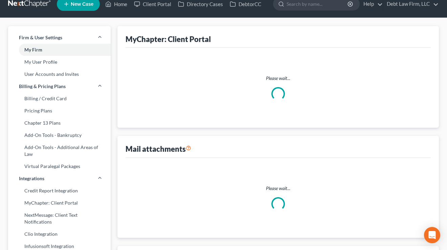
select select
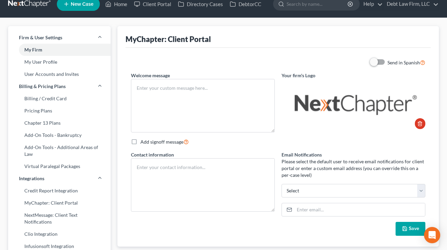
type textarea "Test"
type textarea "Debt Law Firm, LLC 123 Payments Blvd 888-861-7122"
select select "0"
type input "sara.taylor@vlex.com"
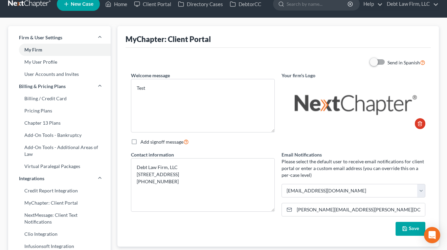
scroll to position [41, 0]
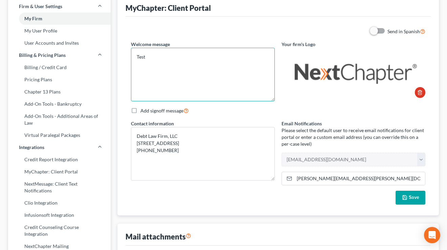
click at [150, 67] on textarea "Test" at bounding box center [203, 74] width 144 height 53
drag, startPoint x: 155, startPoint y: 64, endPoint x: 134, endPoint y: 56, distance: 22.5
click at [134, 56] on textarea "Test" at bounding box center [203, 74] width 144 height 53
click at [169, 59] on textarea "Test" at bounding box center [203, 74] width 144 height 53
drag, startPoint x: 149, startPoint y: 58, endPoint x: 127, endPoint y: 57, distance: 22.4
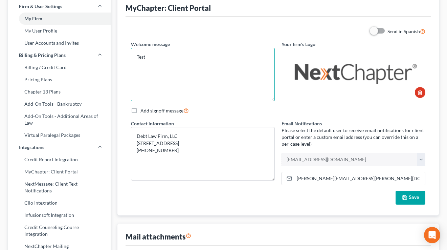
click at [127, 57] on div "Send in Spanish Welcome message Test Your firm's Logo Add signoff message Conta…" at bounding box center [277, 116] width 305 height 199
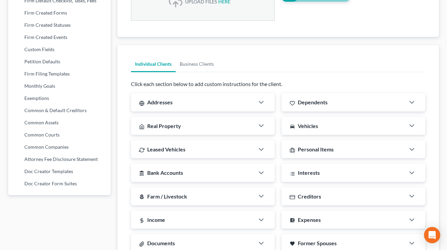
scroll to position [351, 0]
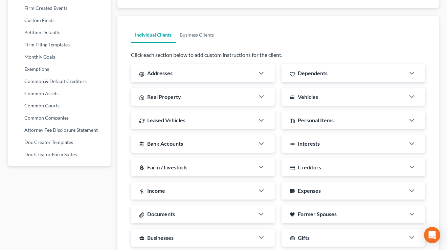
click at [210, 73] on div "Addresses" at bounding box center [192, 73] width 123 height 18
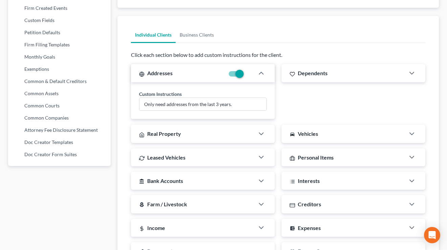
click at [305, 77] on div "Dependents" at bounding box center [342, 73] width 123 height 18
click at [202, 137] on div "Real Property" at bounding box center [192, 133] width 123 height 18
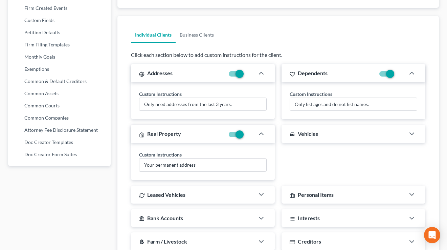
click at [323, 132] on div "directions_car Vehicles" at bounding box center [342, 133] width 123 height 18
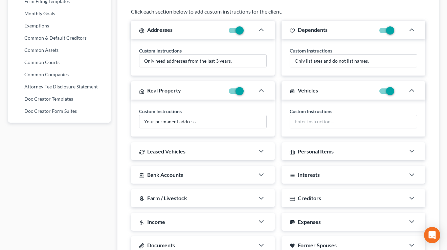
click at [204, 149] on div "Leased Vehicles" at bounding box center [192, 151] width 123 height 18
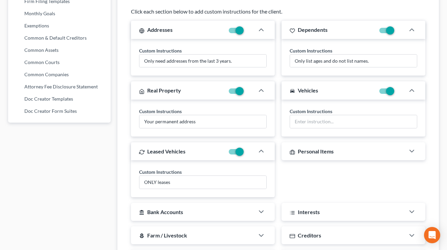
click at [361, 144] on div "Personal Items" at bounding box center [342, 151] width 123 height 18
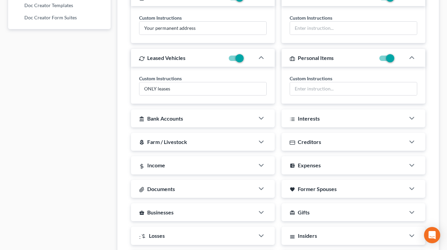
click at [202, 123] on div "account_balance Bank Accounts" at bounding box center [192, 118] width 123 height 18
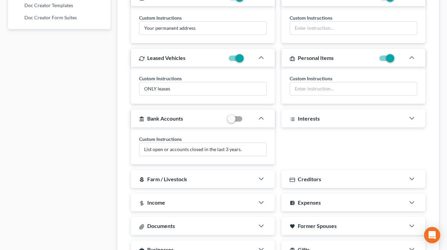
click at [316, 124] on div "Interests" at bounding box center [342, 118] width 123 height 18
click at [204, 176] on div "local_florist Farm / Livestock" at bounding box center [192, 179] width 123 height 18
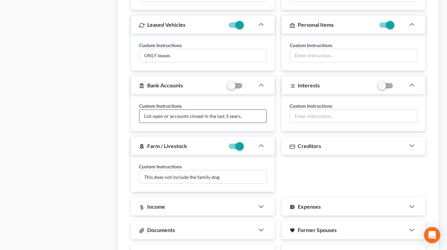
scroll to position [538, 0]
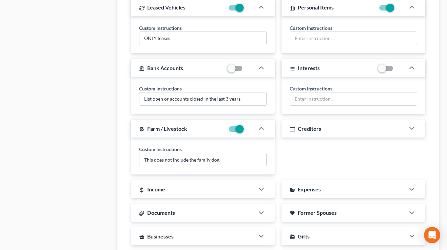
click at [245, 131] on label at bounding box center [245, 131] width 0 height 0
click at [248, 130] on input "checkbox" at bounding box center [250, 127] width 4 height 4
checkbox input "false"
click at [245, 70] on label at bounding box center [245, 70] width 0 height 0
click at [248, 69] on input "checkbox" at bounding box center [250, 67] width 4 height 4
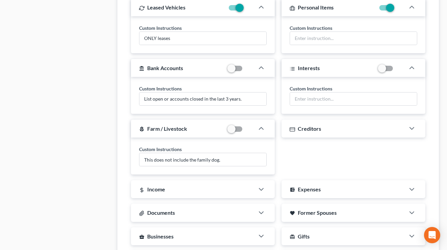
checkbox input "true"
drag, startPoint x: 248, startPoint y: 96, endPoint x: 135, endPoint y: 96, distance: 113.3
click at [135, 96] on div "Custom Instructions List open or accounts closed in the last 3 years." at bounding box center [203, 95] width 144 height 37
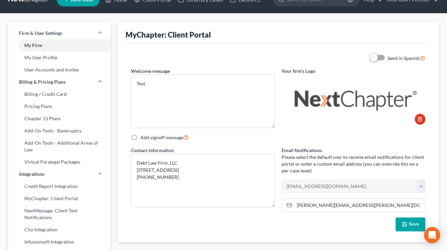
scroll to position [0, 0]
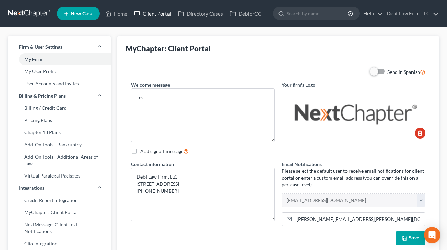
click at [154, 11] on link "Client Portal" at bounding box center [153, 13] width 44 height 12
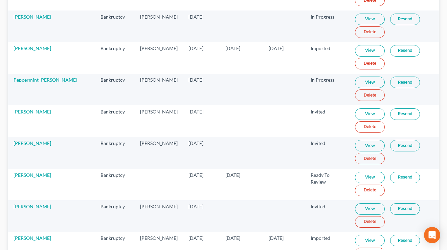
scroll to position [527, 0]
click at [371, 176] on link "View" at bounding box center [370, 176] width 30 height 11
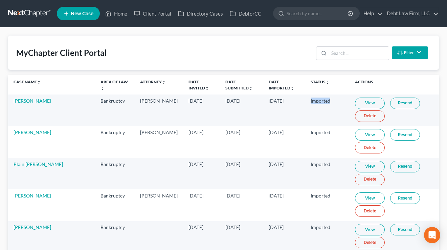
drag, startPoint x: 328, startPoint y: 99, endPoint x: 296, endPoint y: 98, distance: 31.8
click at [305, 98] on td "Imported" at bounding box center [327, 109] width 45 height 31
drag, startPoint x: 322, startPoint y: 99, endPoint x: 246, endPoint y: 4, distance: 121.3
click at [292, 101] on tr "Jim Morrison Bankruptcy Atticus M. Finch Nov 3, 2017 Nov 3, 2017 Nov 3, 2017 Im…" at bounding box center [223, 109] width 431 height 31
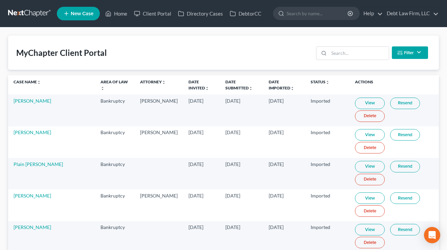
click at [292, 101] on td "Nov 3, 2017" at bounding box center [284, 109] width 42 height 31
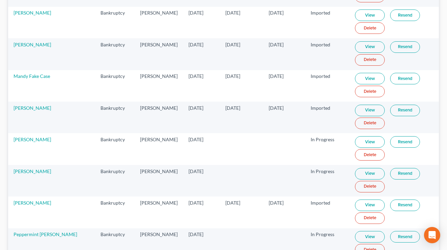
scroll to position [457, 0]
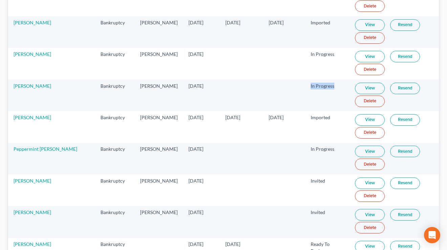
drag, startPoint x: 328, startPoint y: 86, endPoint x: 300, endPoint y: 85, distance: 28.8
click at [305, 85] on td "In Progress" at bounding box center [327, 94] width 45 height 31
click at [312, 83] on td "In Progress" at bounding box center [327, 94] width 45 height 31
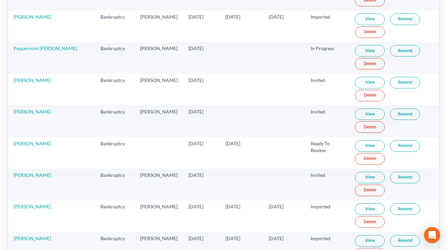
scroll to position [567, 0]
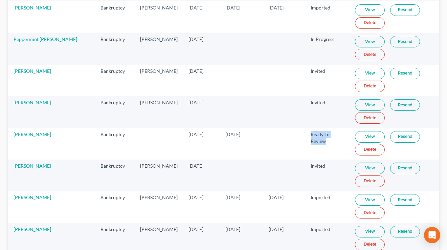
drag, startPoint x: 338, startPoint y: 136, endPoint x: 319, endPoint y: 133, distance: 18.8
click at [305, 135] on td "Ready To Review" at bounding box center [327, 143] width 45 height 31
click at [361, 134] on link "View" at bounding box center [370, 136] width 30 height 11
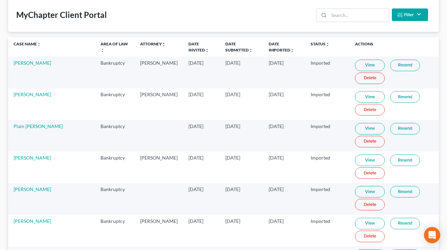
scroll to position [0, 0]
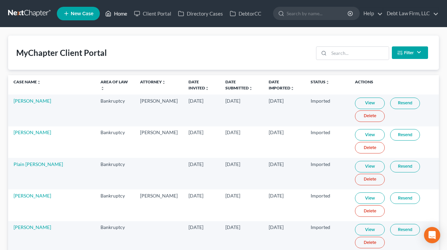
click at [117, 11] on link "Home" at bounding box center [116, 13] width 29 height 12
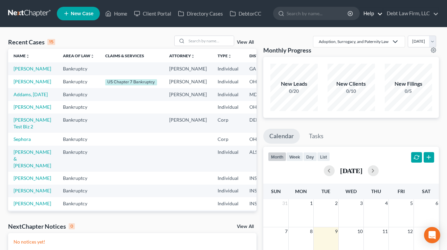
click at [364, 15] on link "Help" at bounding box center [371, 13] width 23 height 12
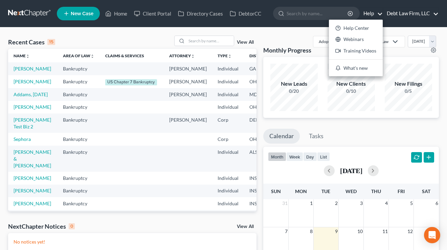
click at [421, 13] on link "Debt Law Firm, LLC" at bounding box center [410, 13] width 55 height 12
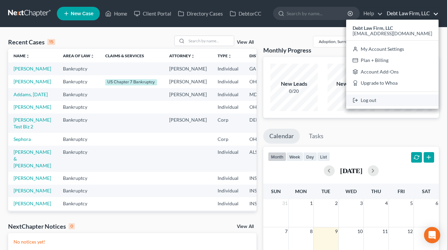
click at [392, 103] on link "Log out" at bounding box center [392, 99] width 92 height 11
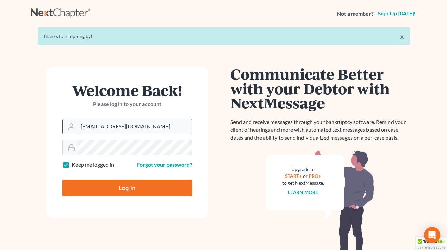
click at [133, 127] on input "[EMAIL_ADDRESS][DOMAIN_NAME]" at bounding box center [135, 126] width 114 height 15
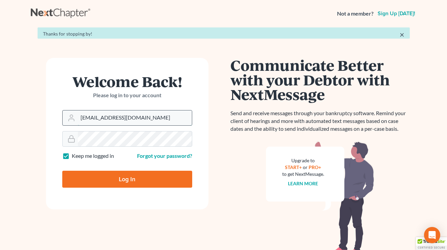
type input "tim@nextchapterbk.com"
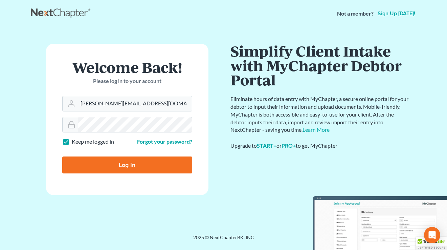
click at [125, 162] on input "Log In" at bounding box center [127, 164] width 130 height 17
type input "Thinking..."
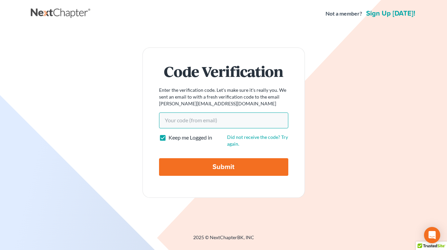
click at [199, 123] on input "Your code(from email)" at bounding box center [223, 120] width 129 height 16
paste input "995e72"
type input "995e72"
click at [159, 158] on input "Submit" at bounding box center [223, 167] width 129 height 18
type input "Thinking..."
